Goal: Complete application form

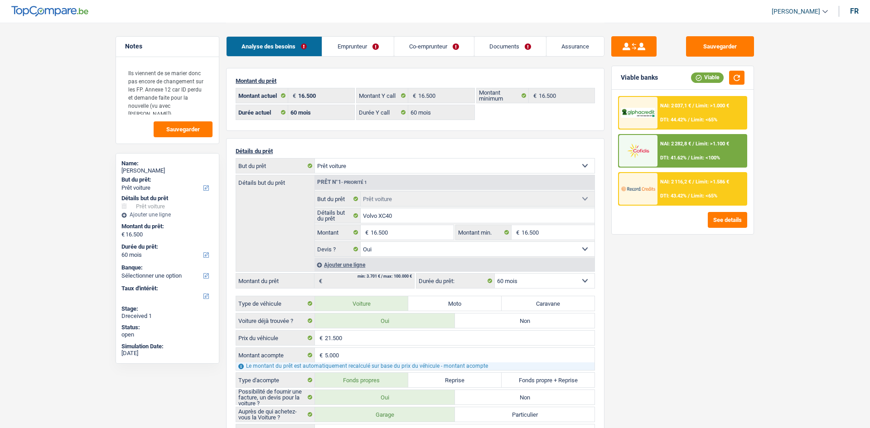
select select "car"
select select "60"
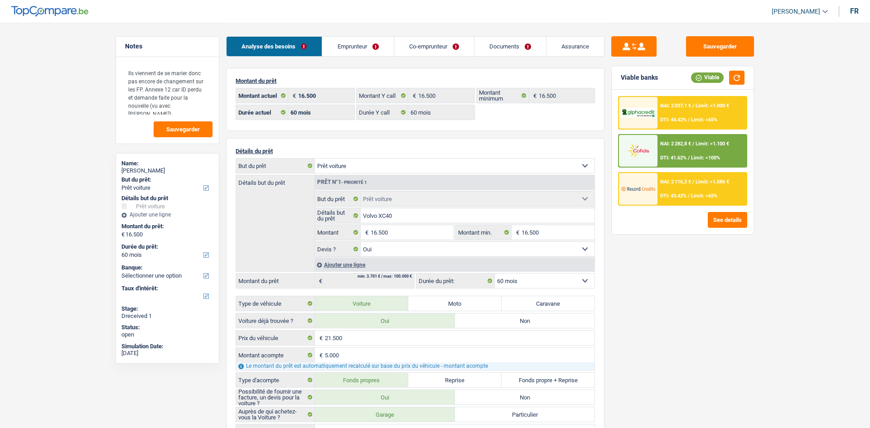
select select "car"
select select "yes"
select select "60"
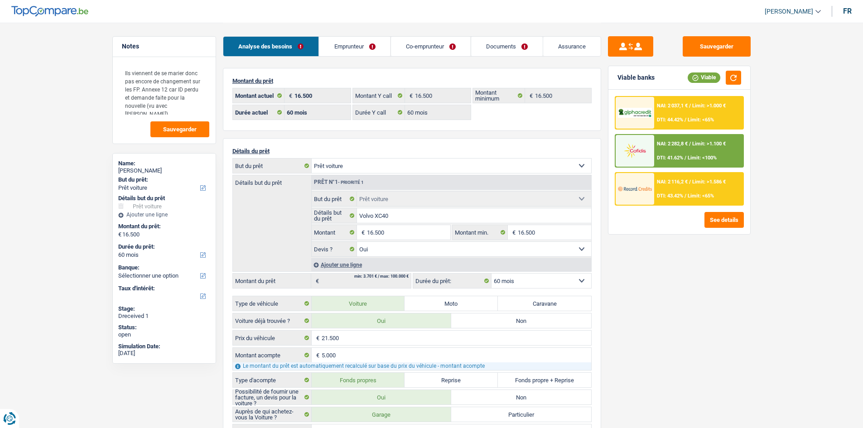
click at [480, 47] on link "Documents" at bounding box center [507, 46] width 72 height 19
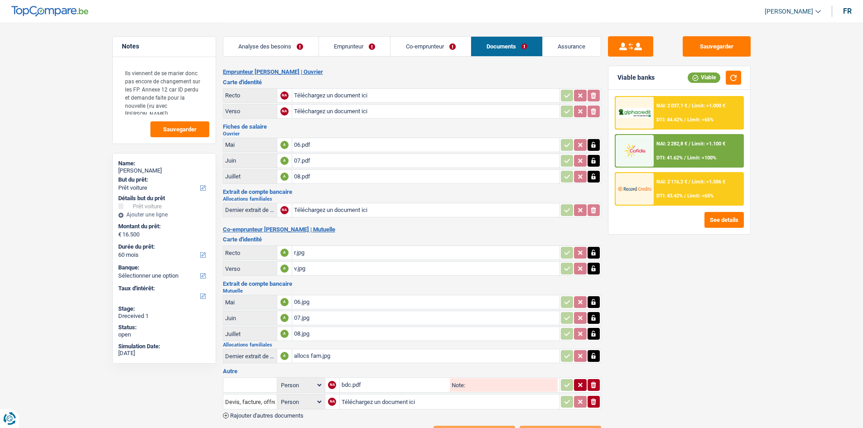
click at [353, 248] on div "r.jpg" at bounding box center [426, 253] width 264 height 14
click at [360, 124] on h3 "Fiches de salaire" at bounding box center [412, 127] width 378 height 6
click at [691, 363] on div "Sauvegarder Viable banks Viable NAI: 2 037,1 € / Limit: >1.000 € DTI: 44.42% / …" at bounding box center [679, 224] width 156 height 377
drag, startPoint x: 691, startPoint y: 363, endPoint x: 693, endPoint y: 381, distance: 18.7
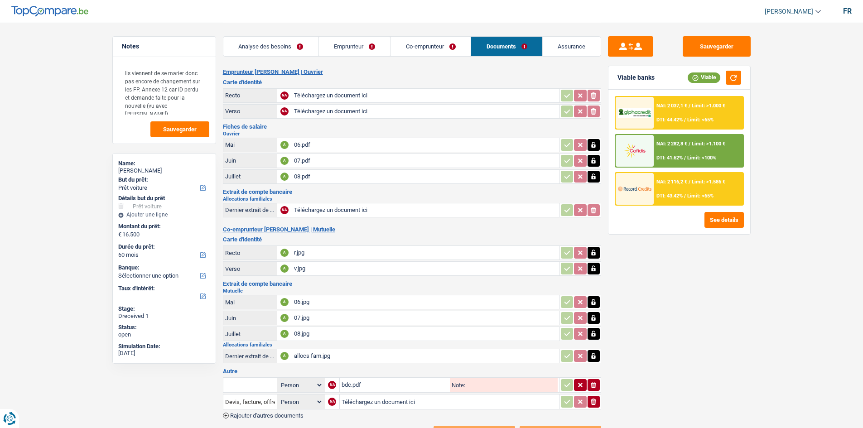
click at [693, 381] on div "Sauvegarder Viable banks Viable NAI: 2 037,1 € / Limit: >1.000 € DTI: 44.42% / …" at bounding box center [679, 224] width 156 height 377
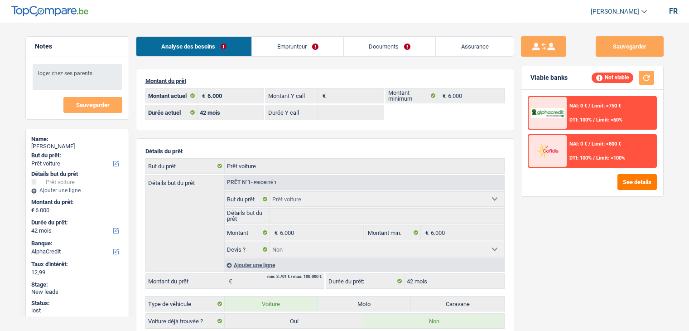
select select "car"
select select "42"
select select "alphacredit"
select select "42"
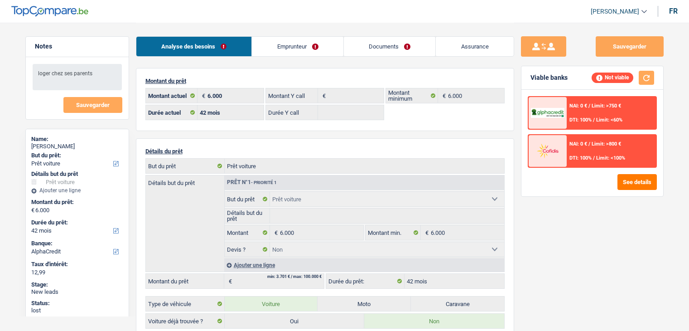
select select "car"
select select "false"
select select "42"
drag, startPoint x: 329, startPoint y: 40, endPoint x: 371, endPoint y: 48, distance: 41.9
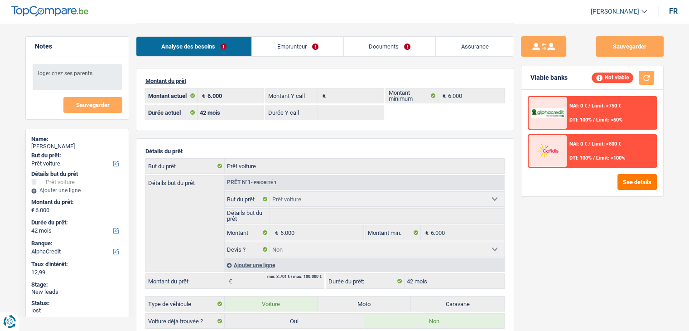
click at [329, 40] on link "Emprunteur" at bounding box center [298, 46] width 92 height 19
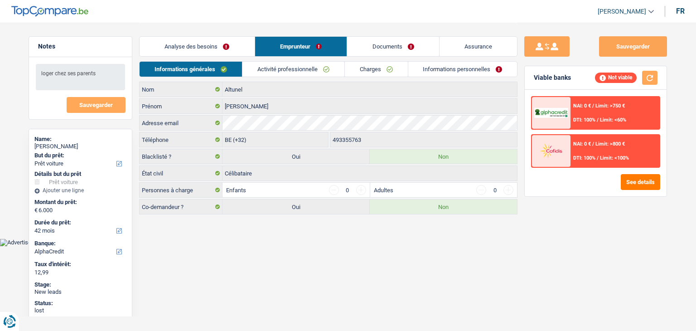
click at [390, 57] on div "Analyse des besoins Emprunteur Documents Assurance" at bounding box center [328, 42] width 378 height 39
click at [390, 66] on link "Charges" at bounding box center [376, 69] width 63 height 15
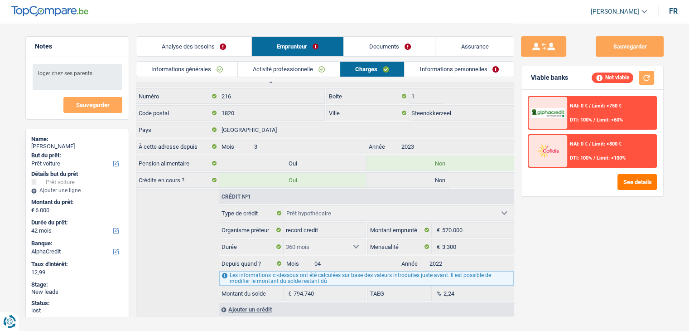
scroll to position [40, 0]
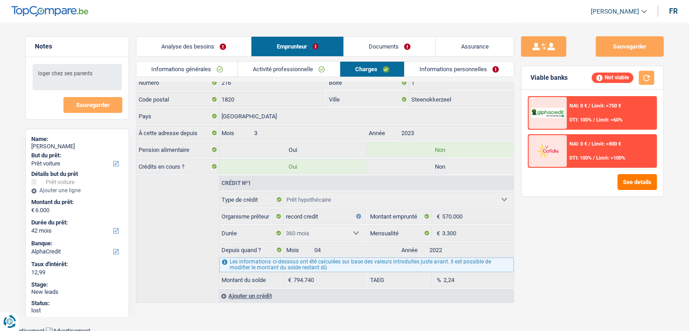
click at [588, 273] on div "Sauvegarder Viable banks Not viable NAI: 0 € / Limit: >750 € DTI: 100% / Limit:…" at bounding box center [592, 176] width 156 height 280
